Goal: Task Accomplishment & Management: Complete application form

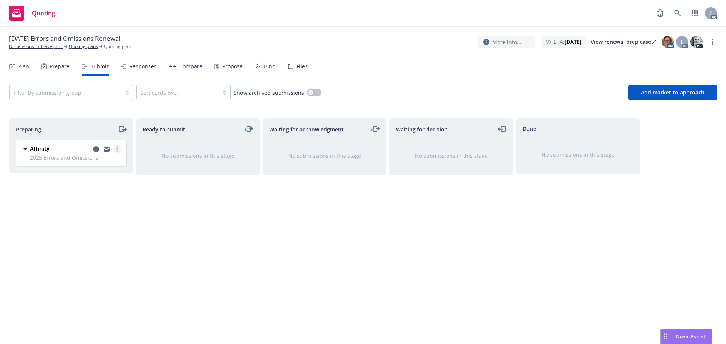
click at [118, 151] on circle "more" at bounding box center [117, 152] width 2 height 2
click at [87, 175] on link "Log acknowledgement" at bounding box center [84, 179] width 76 height 15
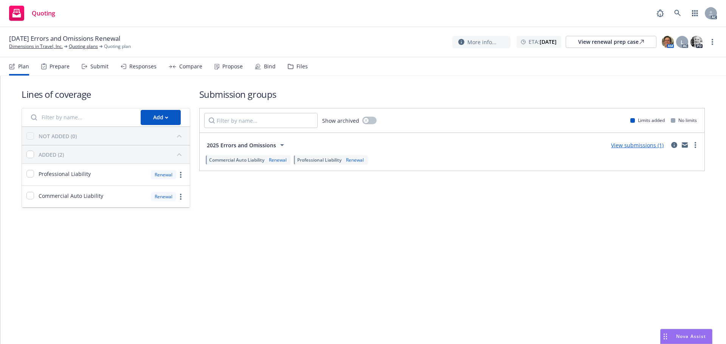
click at [80, 69] on div "Plan Prepare Submit Responses Compare Propose Bind Files" at bounding box center [158, 66] width 299 height 18
click at [89, 67] on div "Submit" at bounding box center [95, 66] width 27 height 18
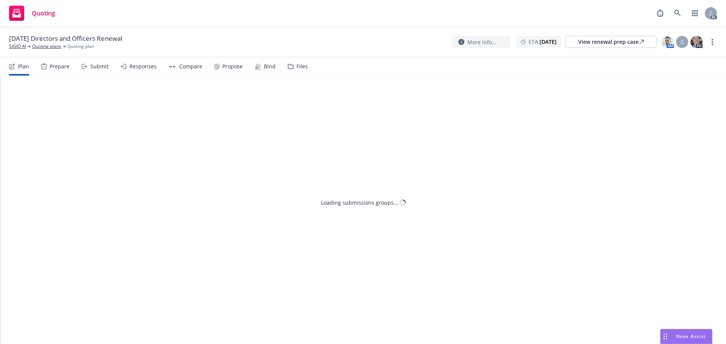
click at [100, 69] on div "Submit" at bounding box center [99, 66] width 18 height 6
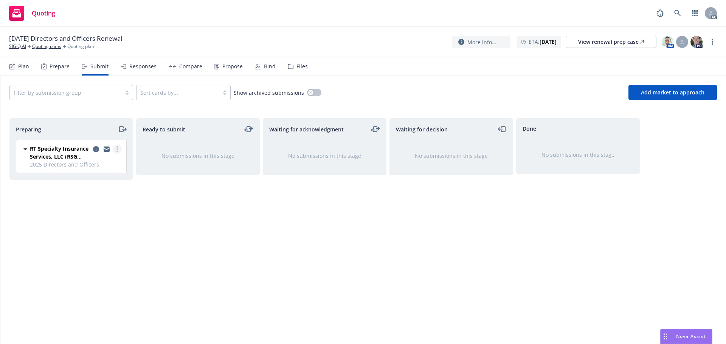
drag, startPoint x: 117, startPoint y: 147, endPoint x: 116, endPoint y: 153, distance: 6.4
click at [117, 147] on circle "more" at bounding box center [117, 147] width 2 height 2
click at [100, 175] on link "Log acknowledgement" at bounding box center [84, 179] width 76 height 15
